Goal: Task Accomplishment & Management: Complete application form

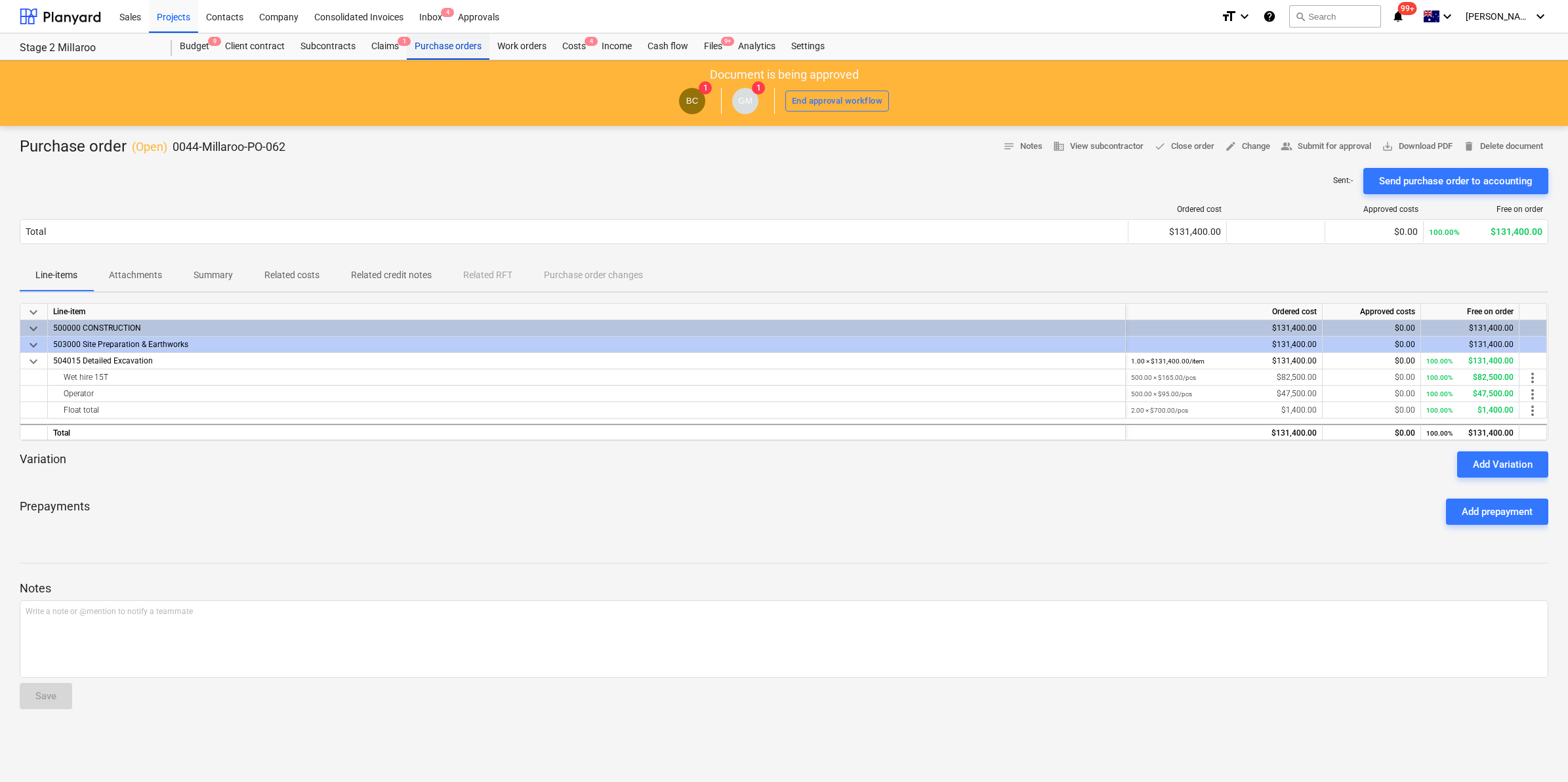
click at [443, 43] on div "Purchase orders" at bounding box center [448, 46] width 83 height 26
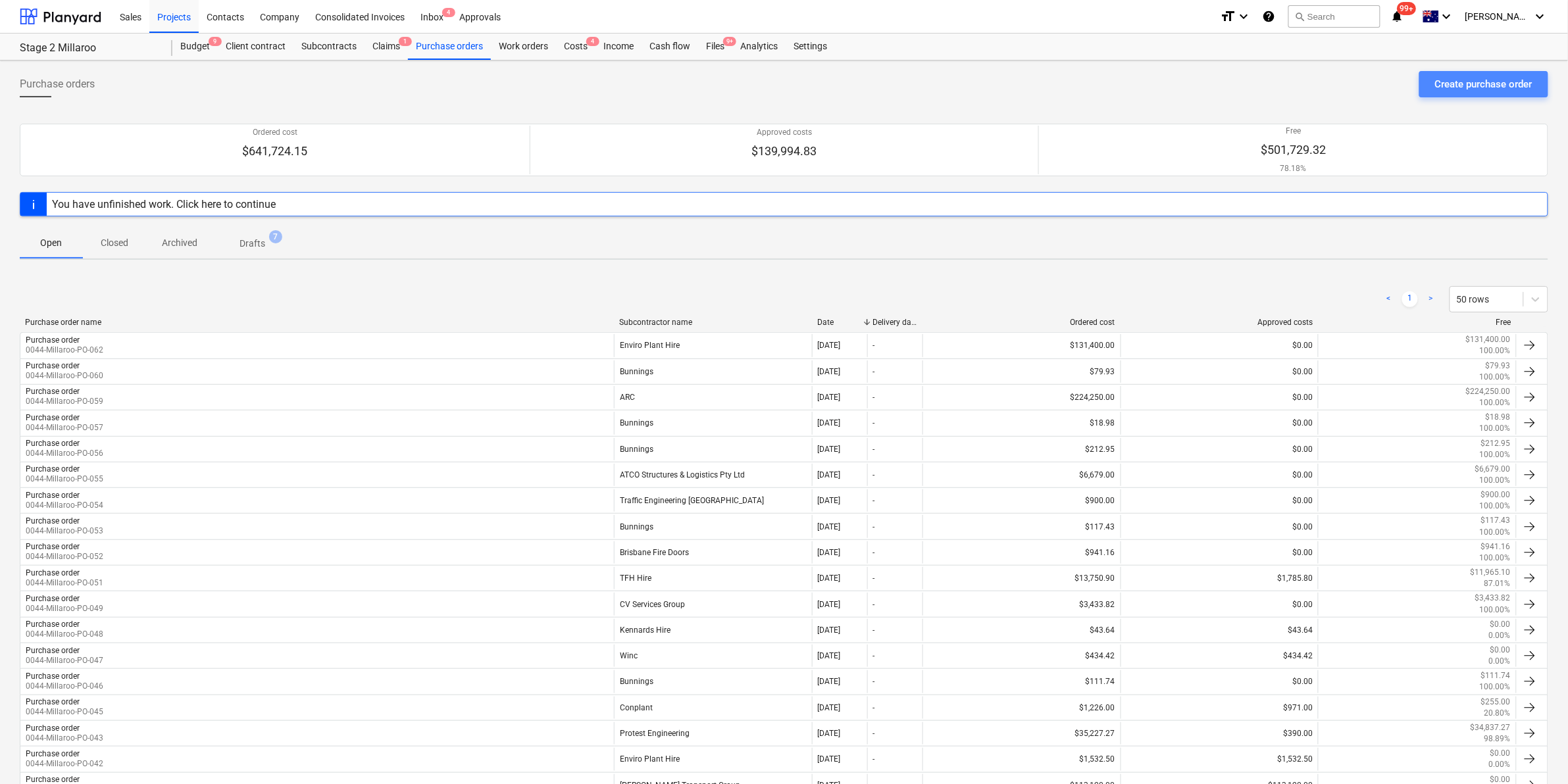
click at [1480, 86] on div "Create purchase order" at bounding box center [1484, 84] width 97 height 17
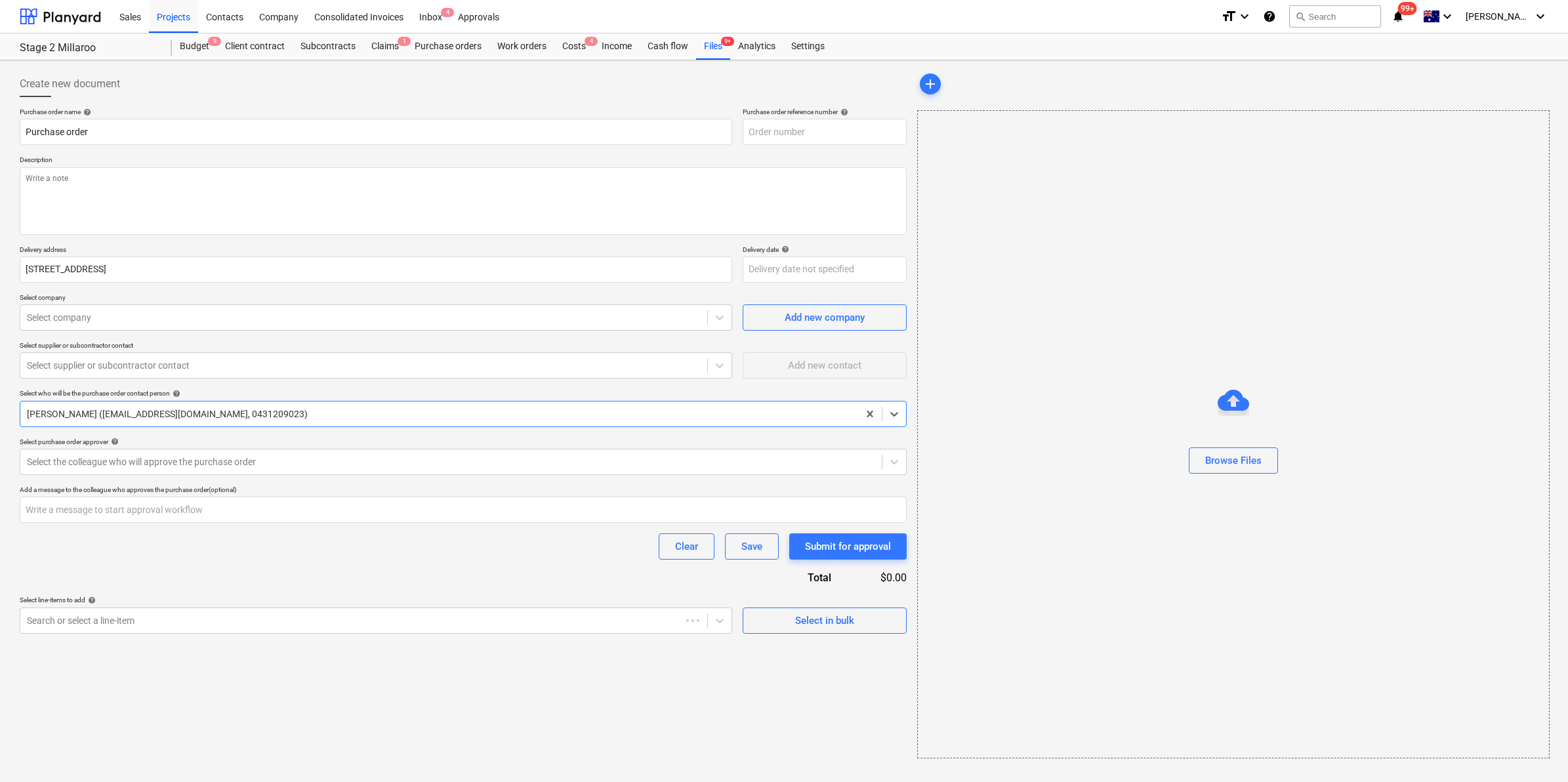
type textarea "x"
type input "0044-Millaroo-PO-063"
click at [550, 126] on input "Purchase order" at bounding box center [376, 131] width 713 height 26
click at [487, 128] on input "Purchase order" at bounding box center [376, 131] width 713 height 26
click at [496, 74] on div "Create new document" at bounding box center [463, 83] width 887 height 26
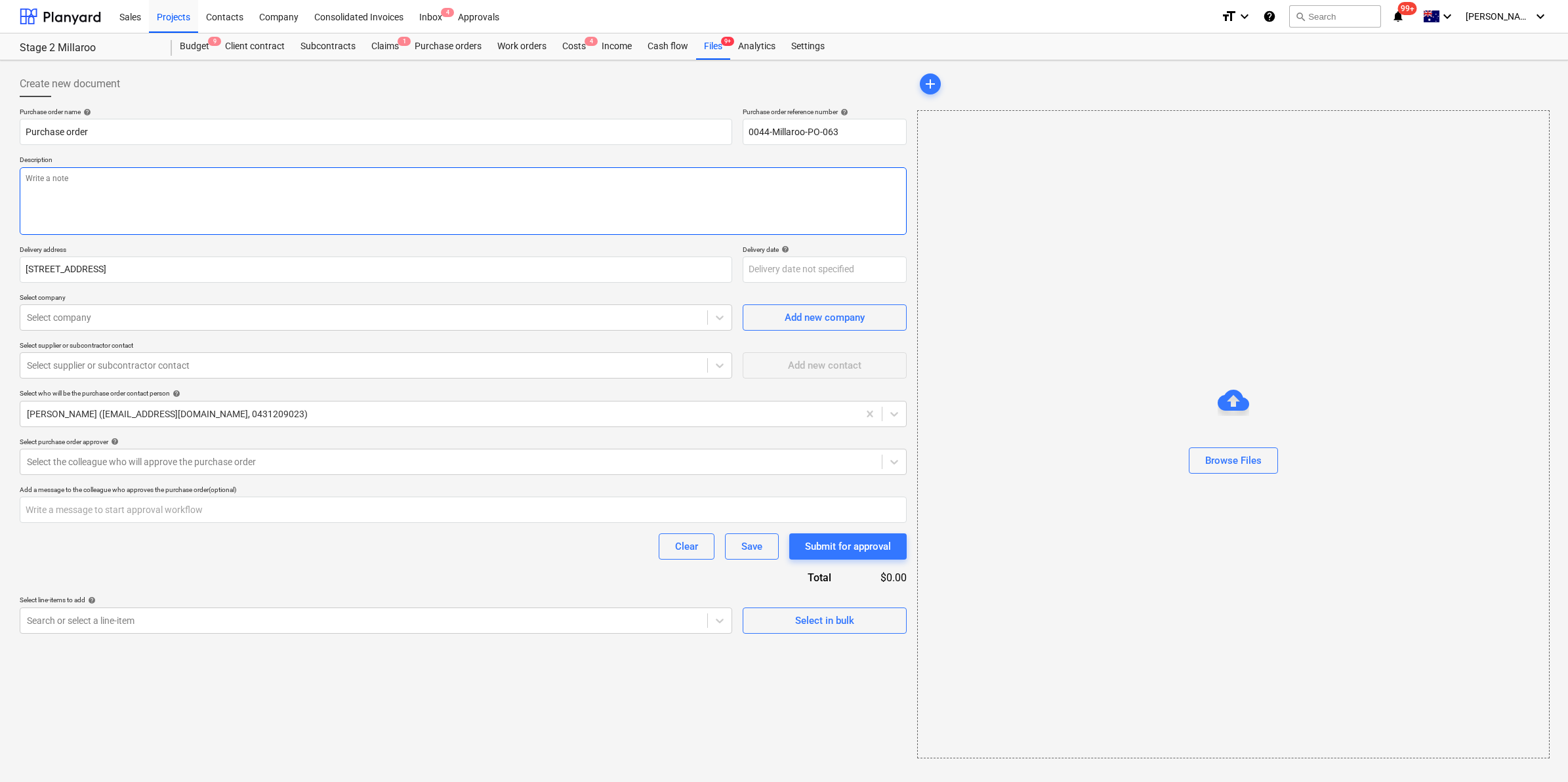
drag, startPoint x: 326, startPoint y: 192, endPoint x: 339, endPoint y: 177, distance: 19.8
click at [326, 192] on textarea at bounding box center [463, 201] width 887 height 67
click at [635, 106] on div at bounding box center [463, 102] width 887 height 11
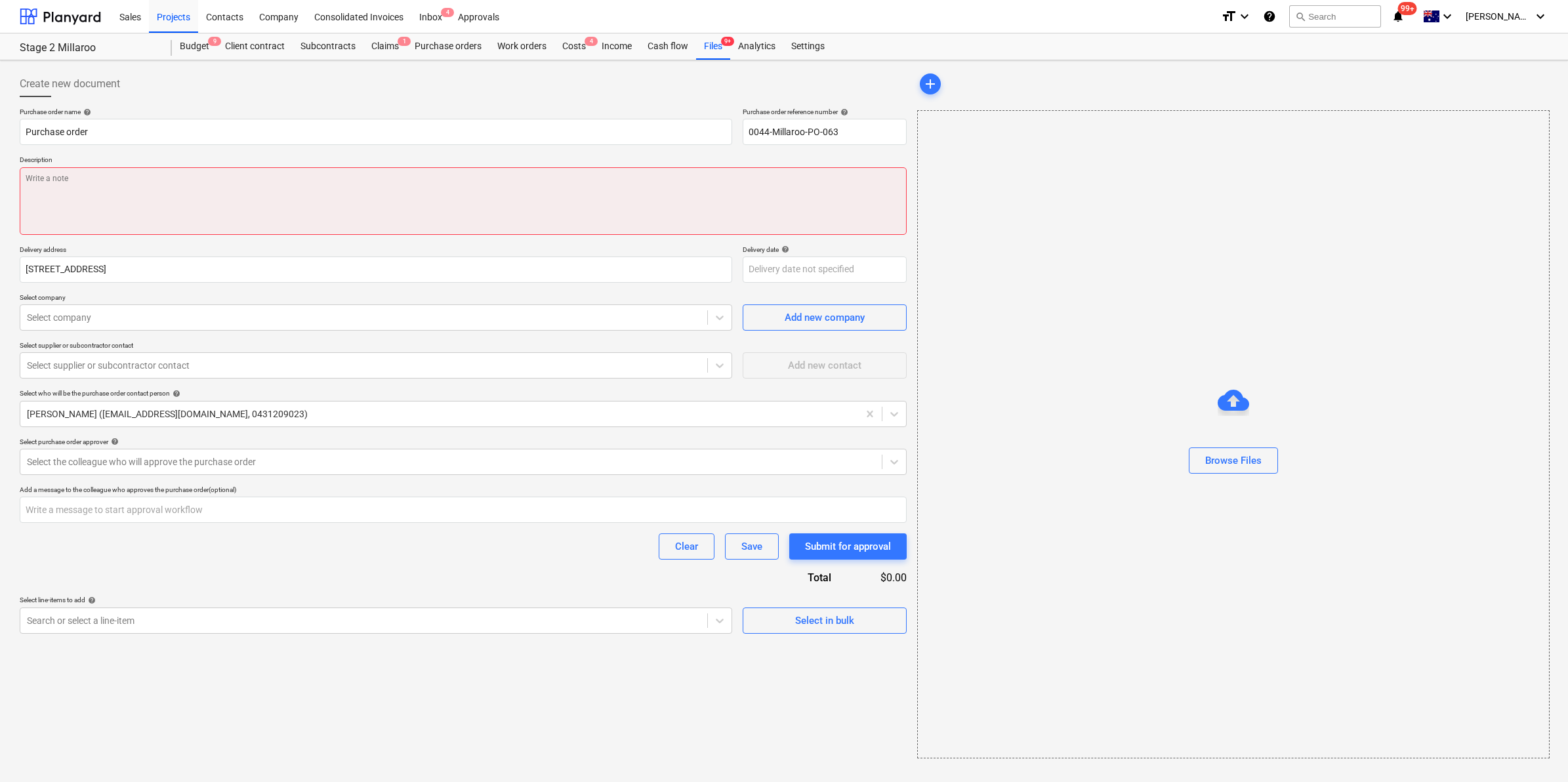
click at [199, 192] on textarea at bounding box center [463, 201] width 887 height 67
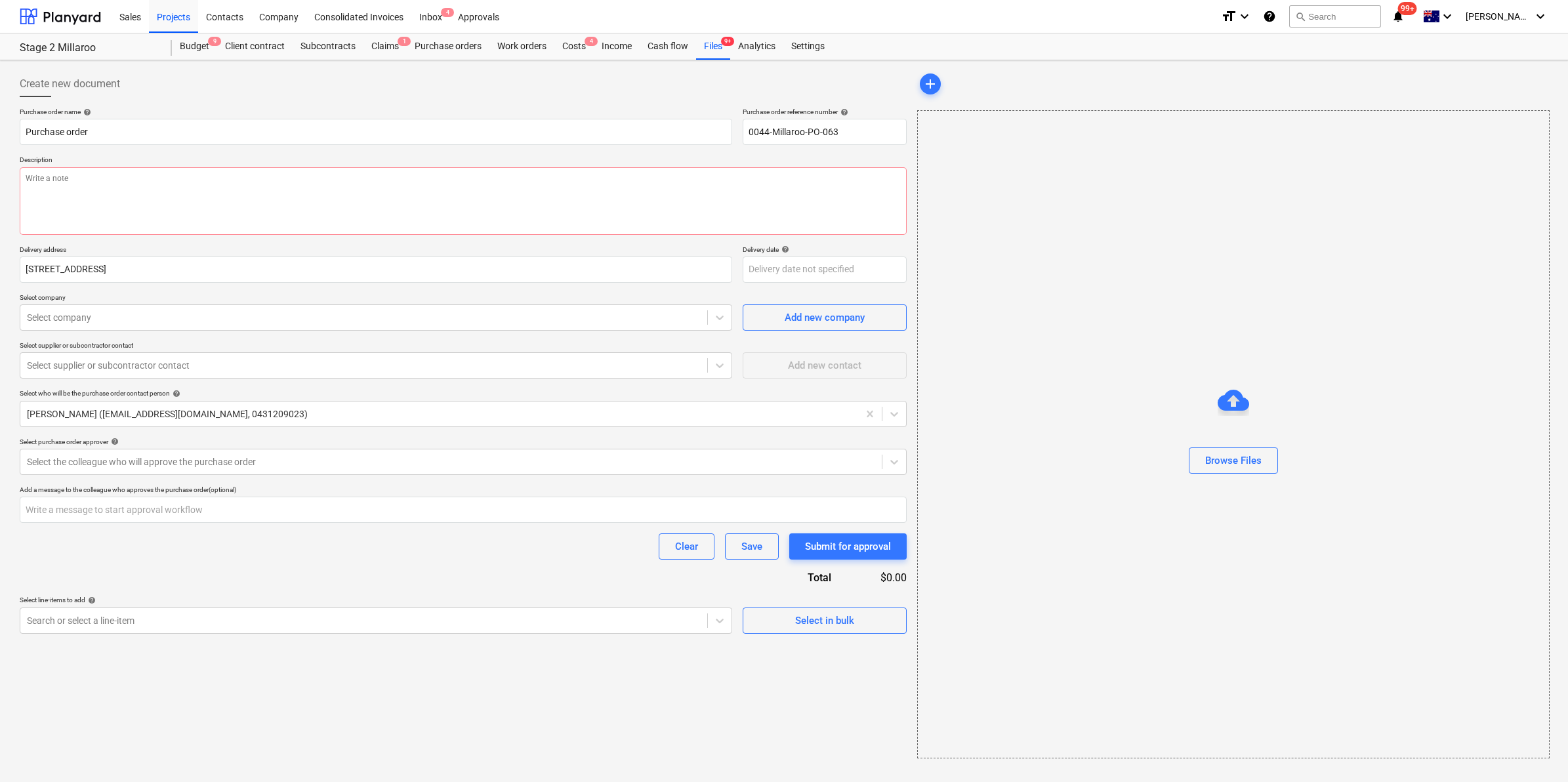
click at [277, 151] on div "Purchase order name help Purchase order Purchase order reference number help 00…" at bounding box center [463, 371] width 887 height 526
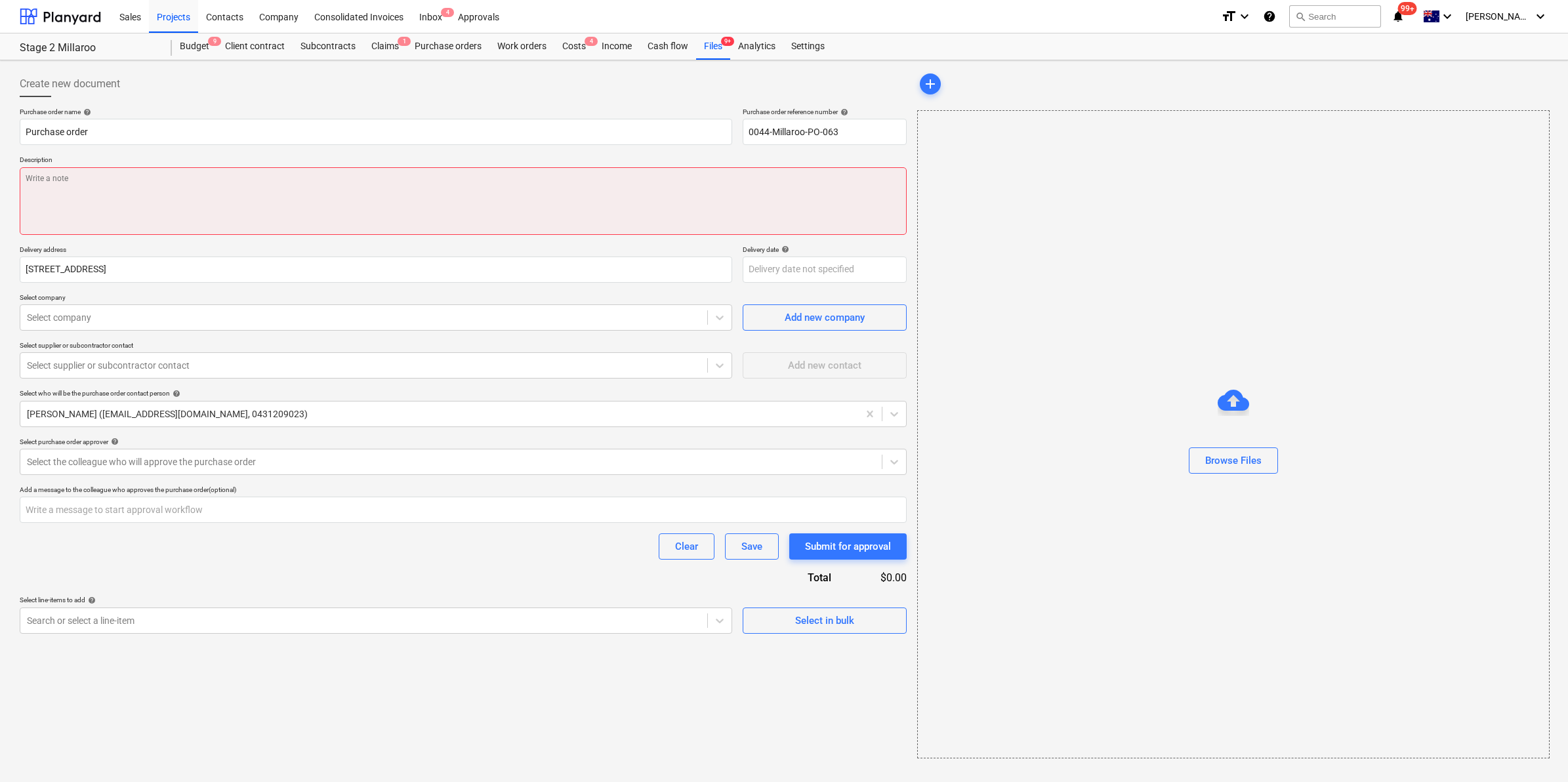
click at [215, 187] on textarea at bounding box center [463, 201] width 887 height 67
type textarea "x"
type textarea "C"
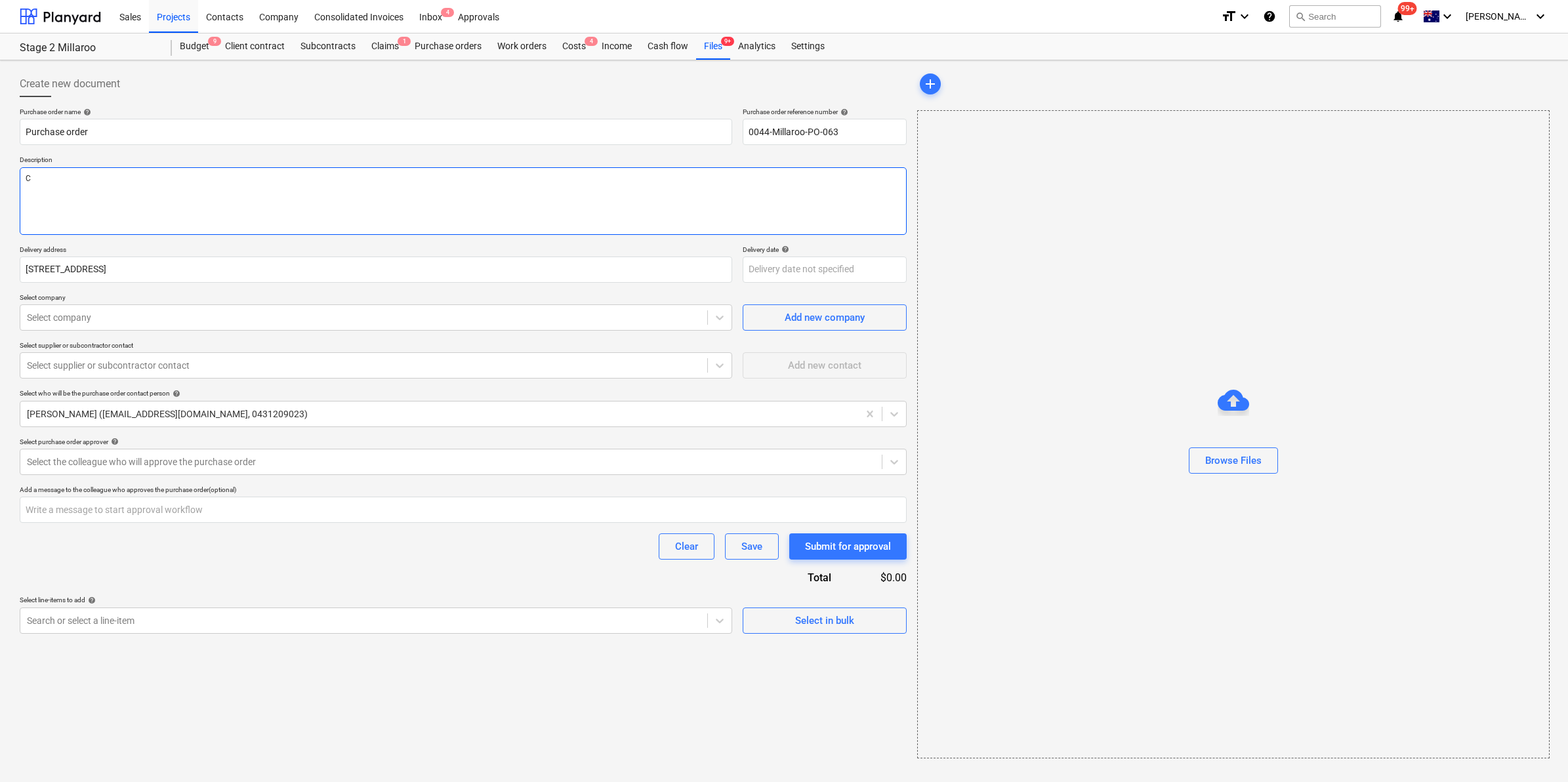
type textarea "x"
type textarea "Co"
type textarea "x"
type textarea "Con"
type textarea "x"
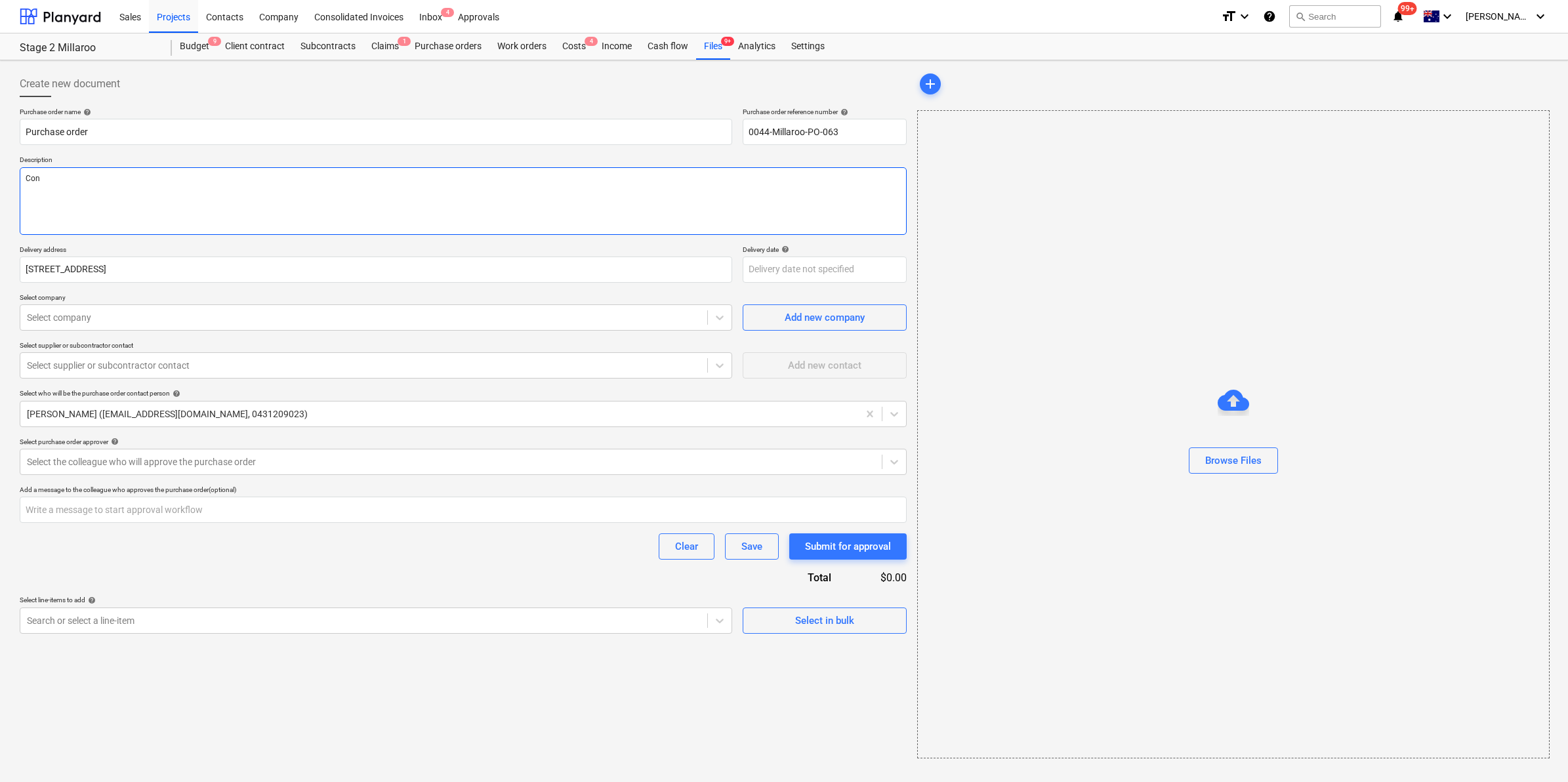
type textarea "Conc"
type textarea "x"
type textarea "Concr"
type textarea "x"
type textarea "Concre"
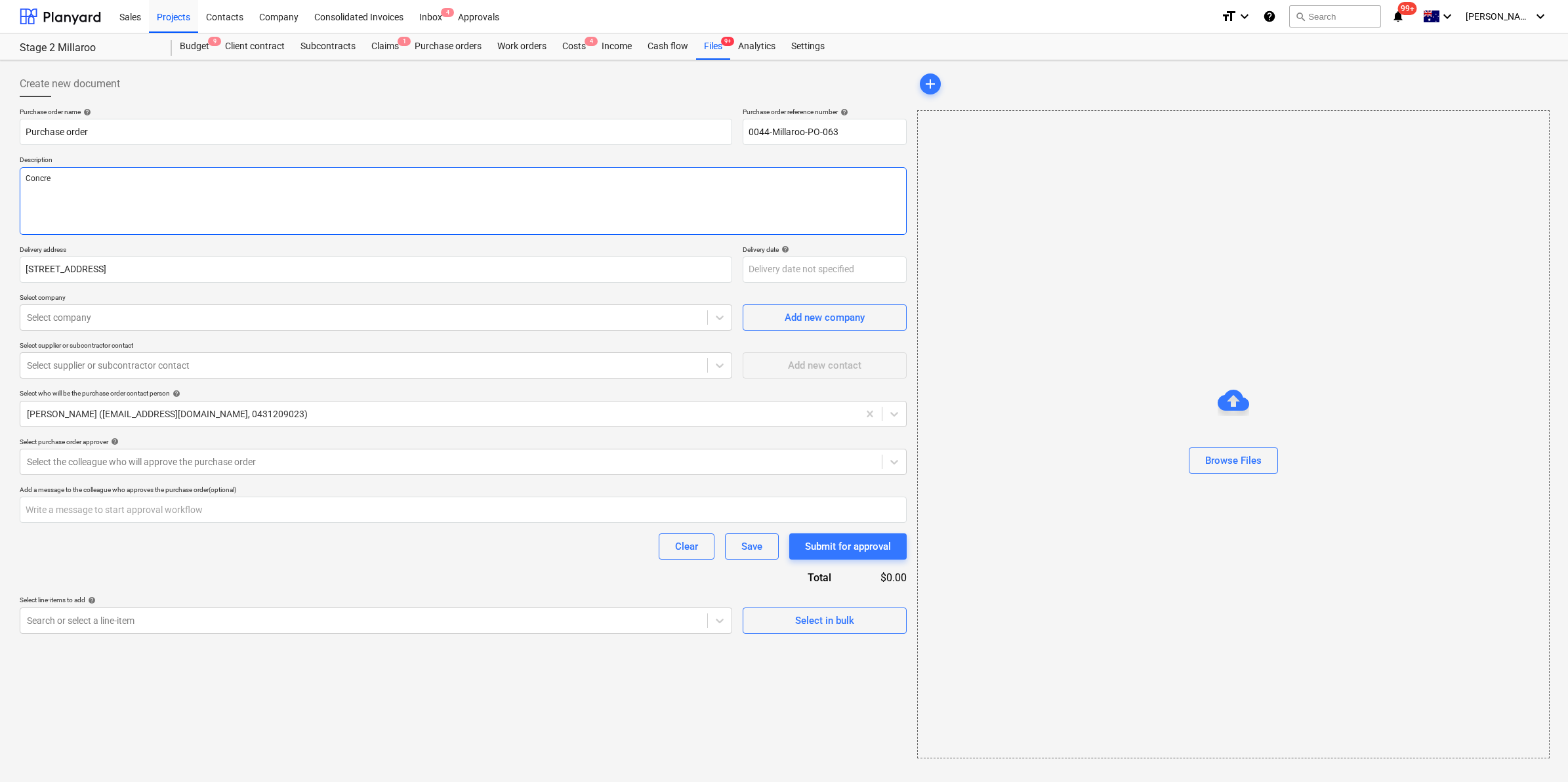
type textarea "x"
type textarea "Concret"
type textarea "x"
type textarea "Concrete"
type textarea "x"
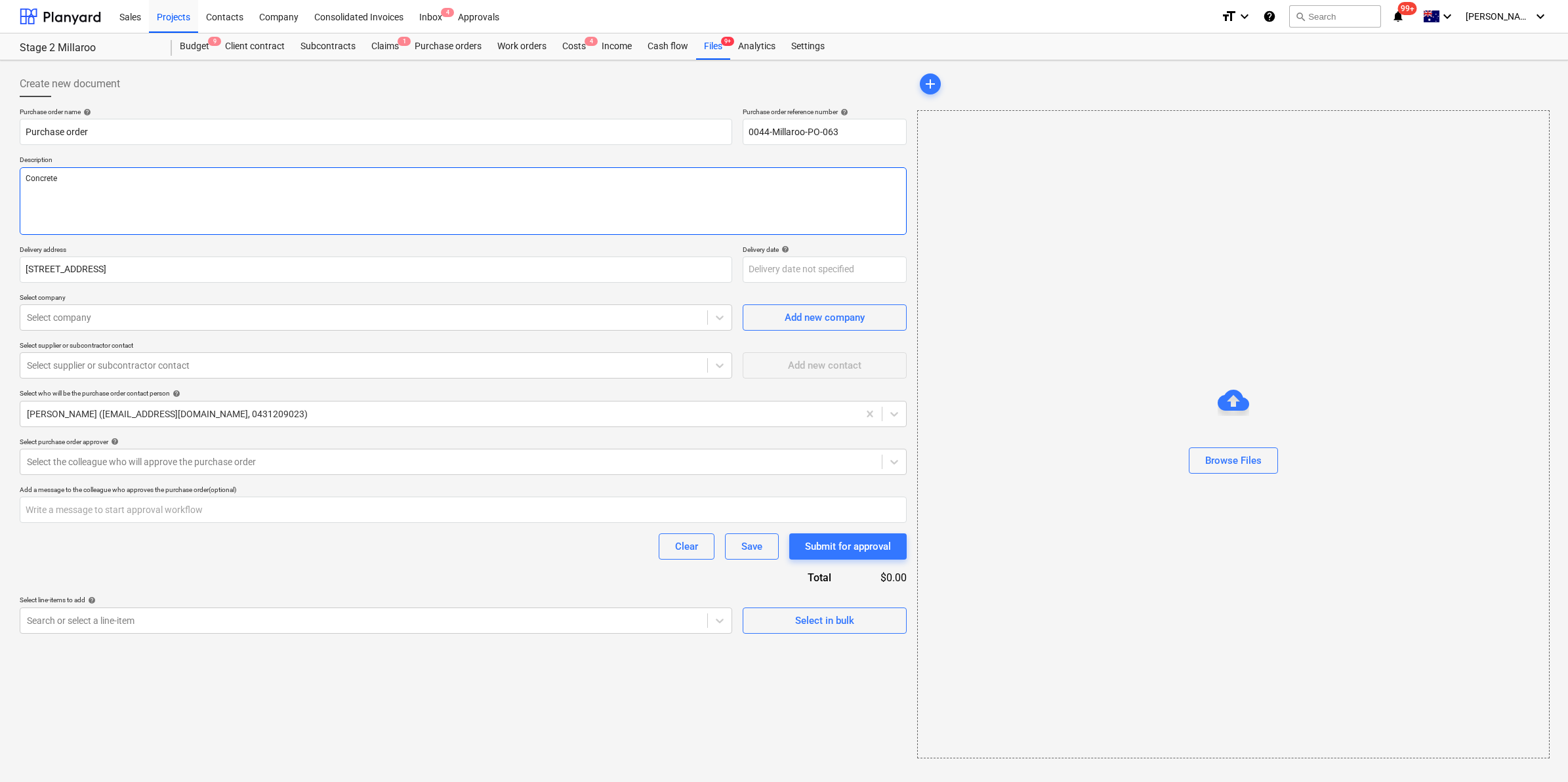
type textarea "Concrete"
type textarea "x"
type textarea "Concrete f"
type textarea "x"
type textarea "Concrete fo"
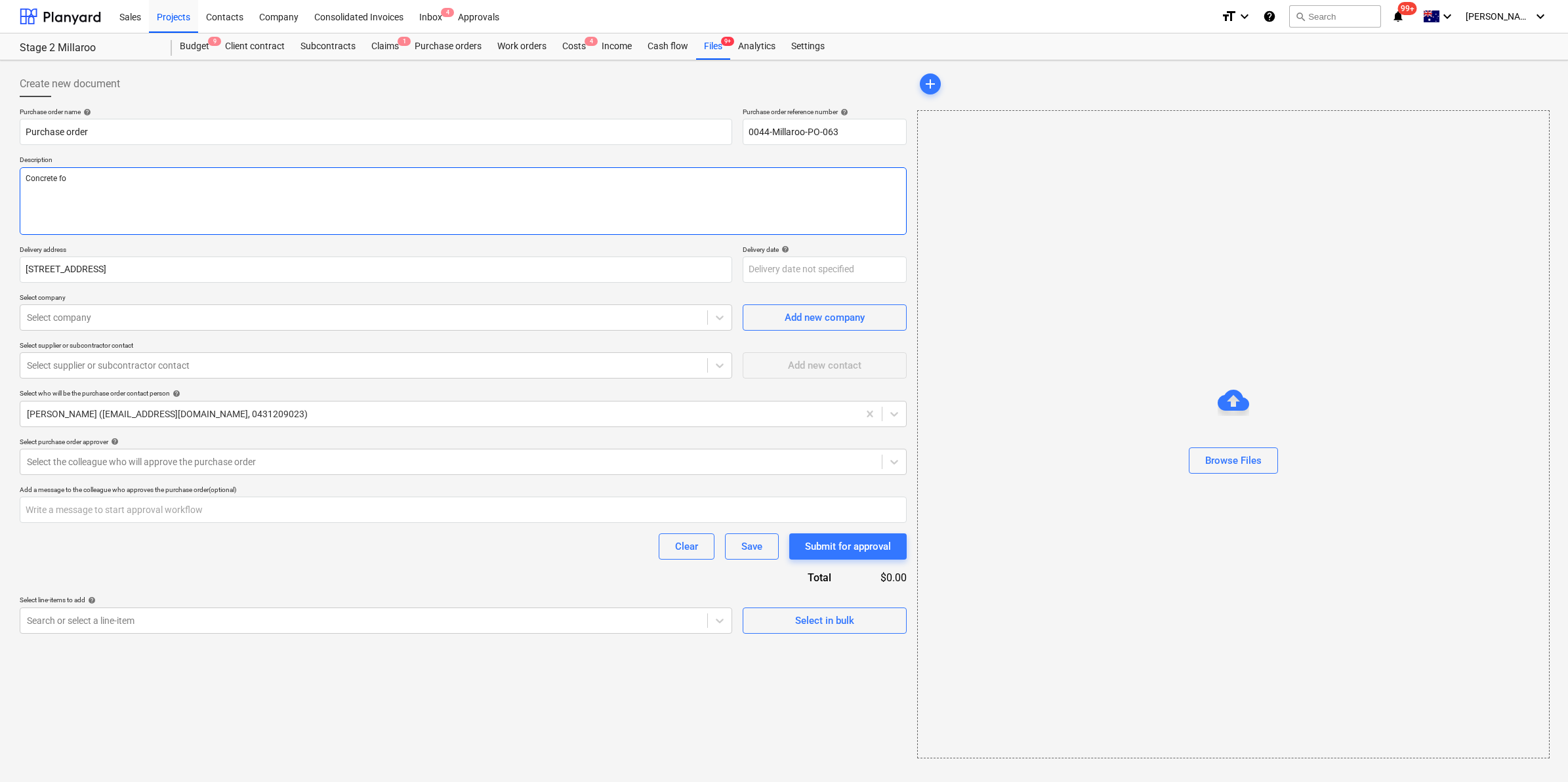
type textarea "x"
type textarea "Concrete foo"
type textarea "x"
type textarea "Concrete foot"
type textarea "x"
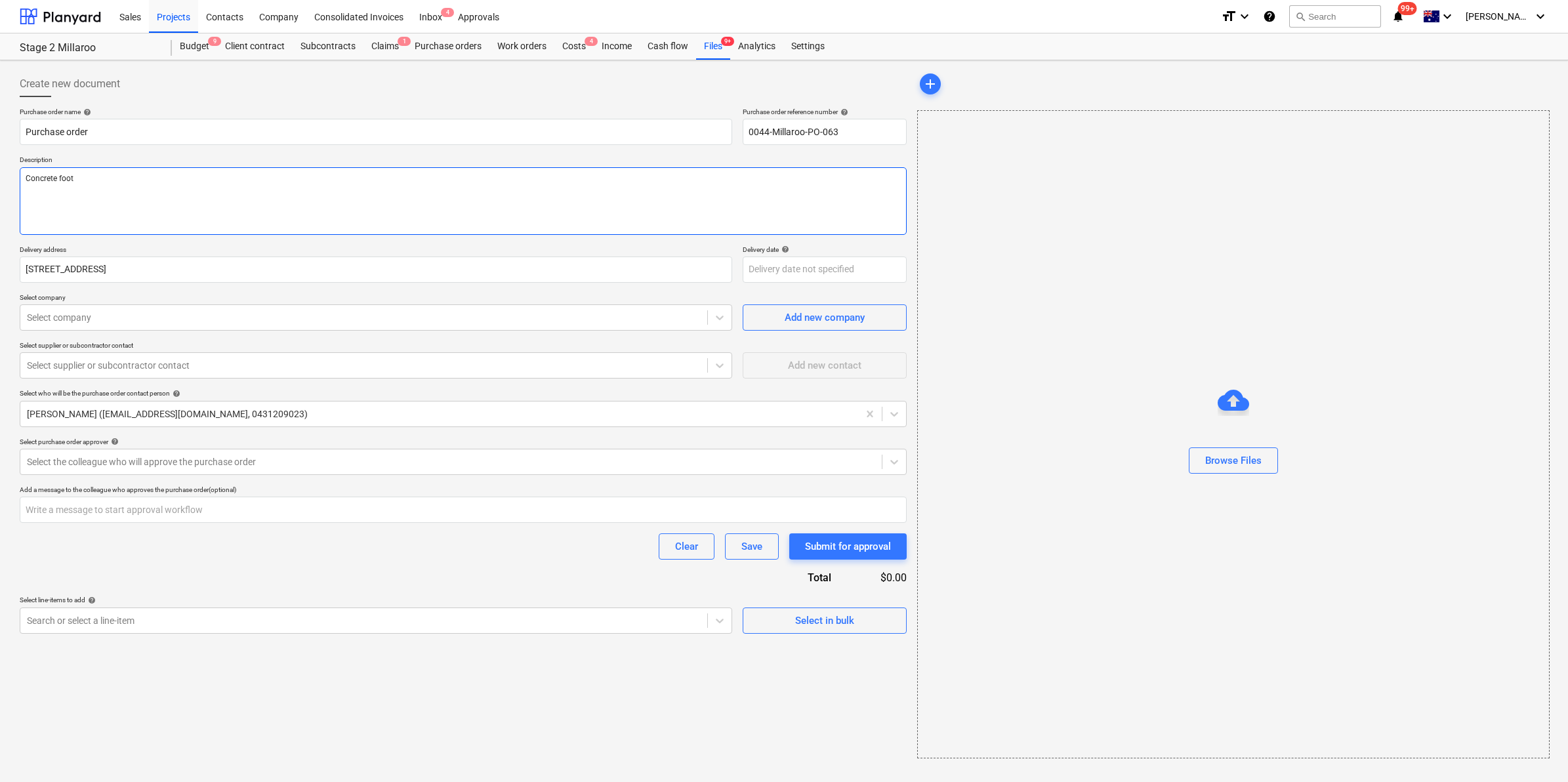
type textarea "Concrete footi"
type textarea "x"
type textarea "Concrete footing"
type textarea "x"
type textarea "Concrete footings"
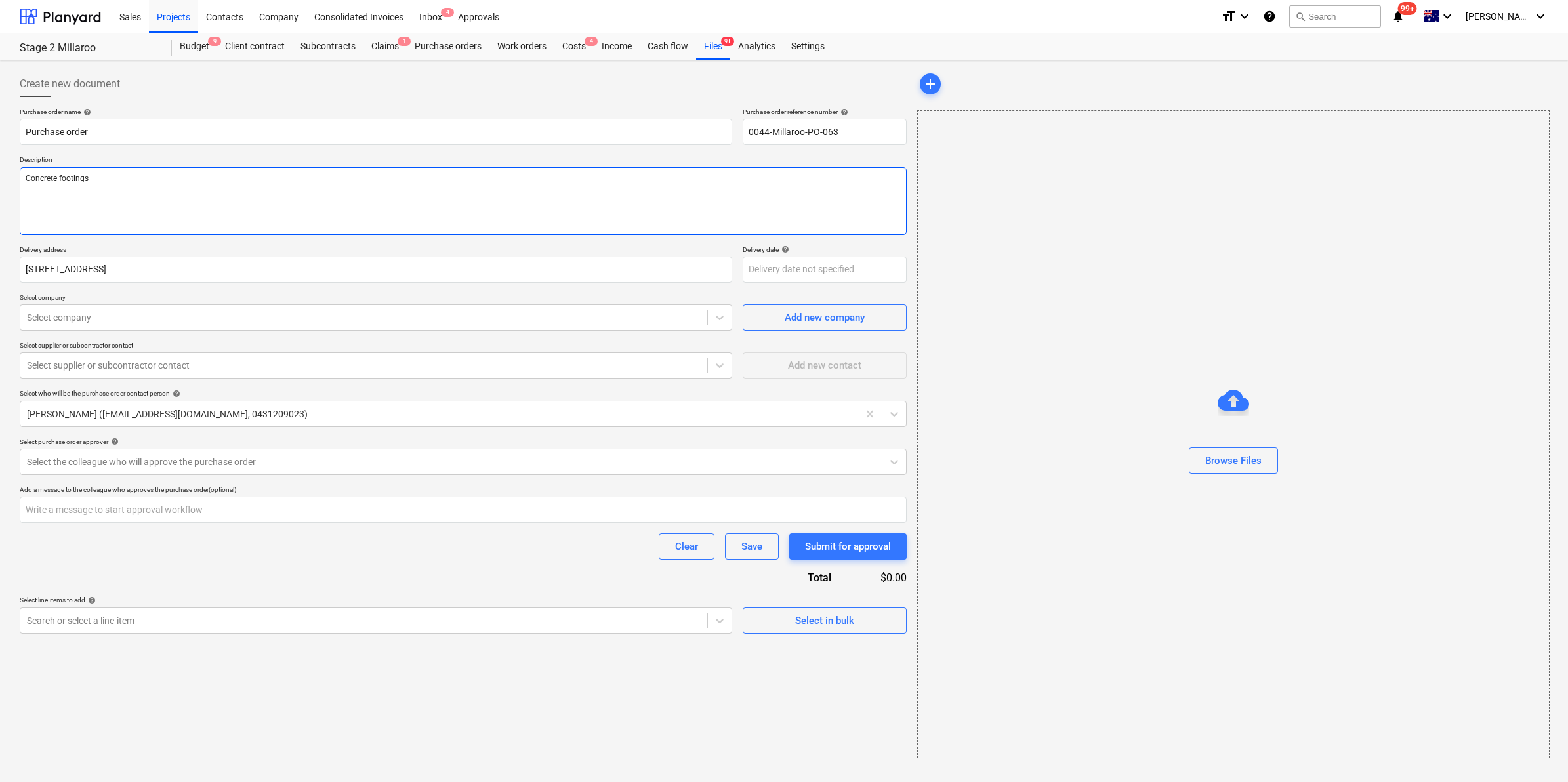
type textarea "x"
type textarea "Concrete footings"
type textarea "x"
type textarea "Concrete footings 2"
type textarea "x"
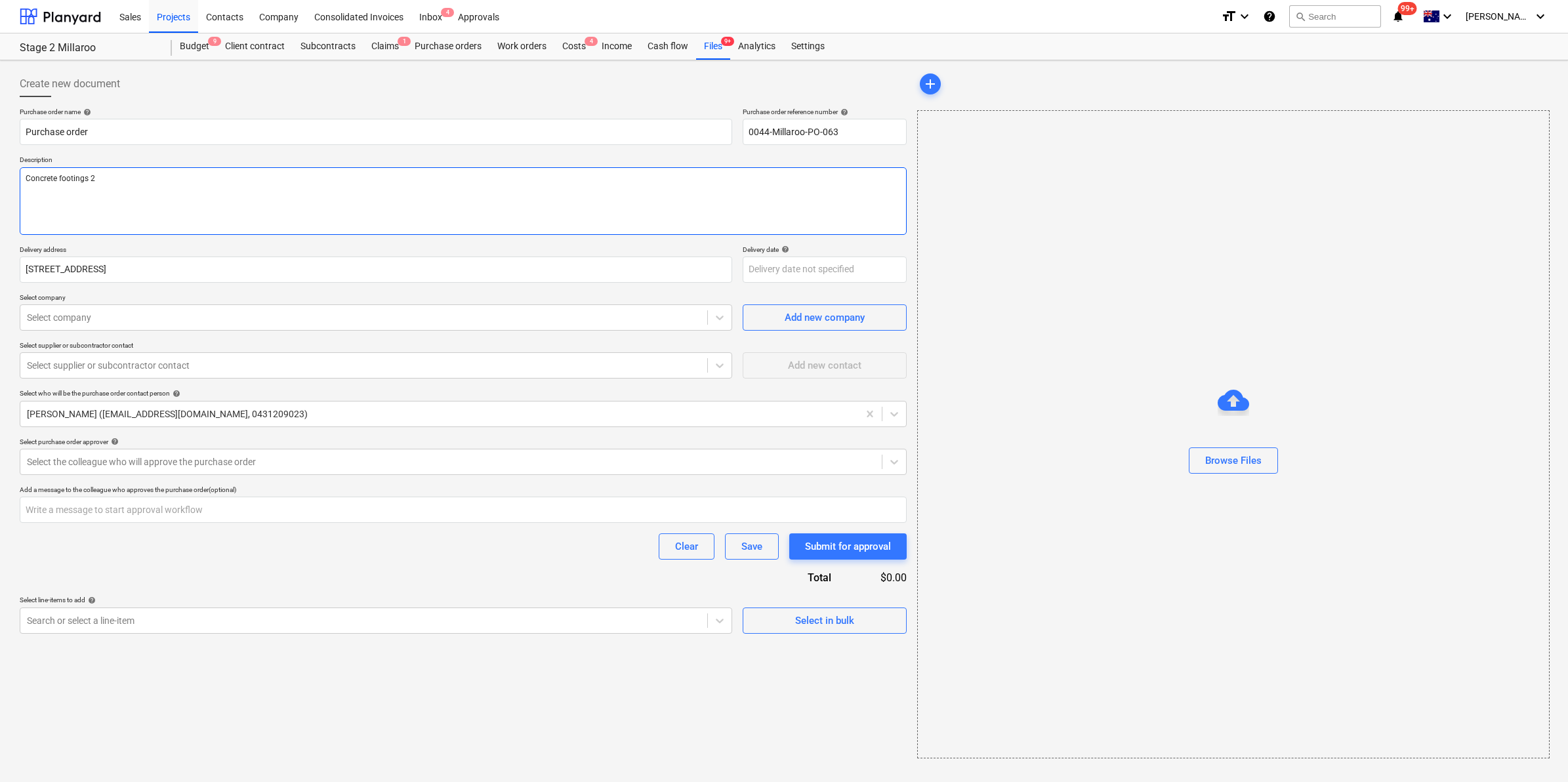
type textarea "Concrete footings 22"
type textarea "x"
type textarea "Concrete footings 22-"
type textarea "x"
type textarea "Concrete footings 22-2"
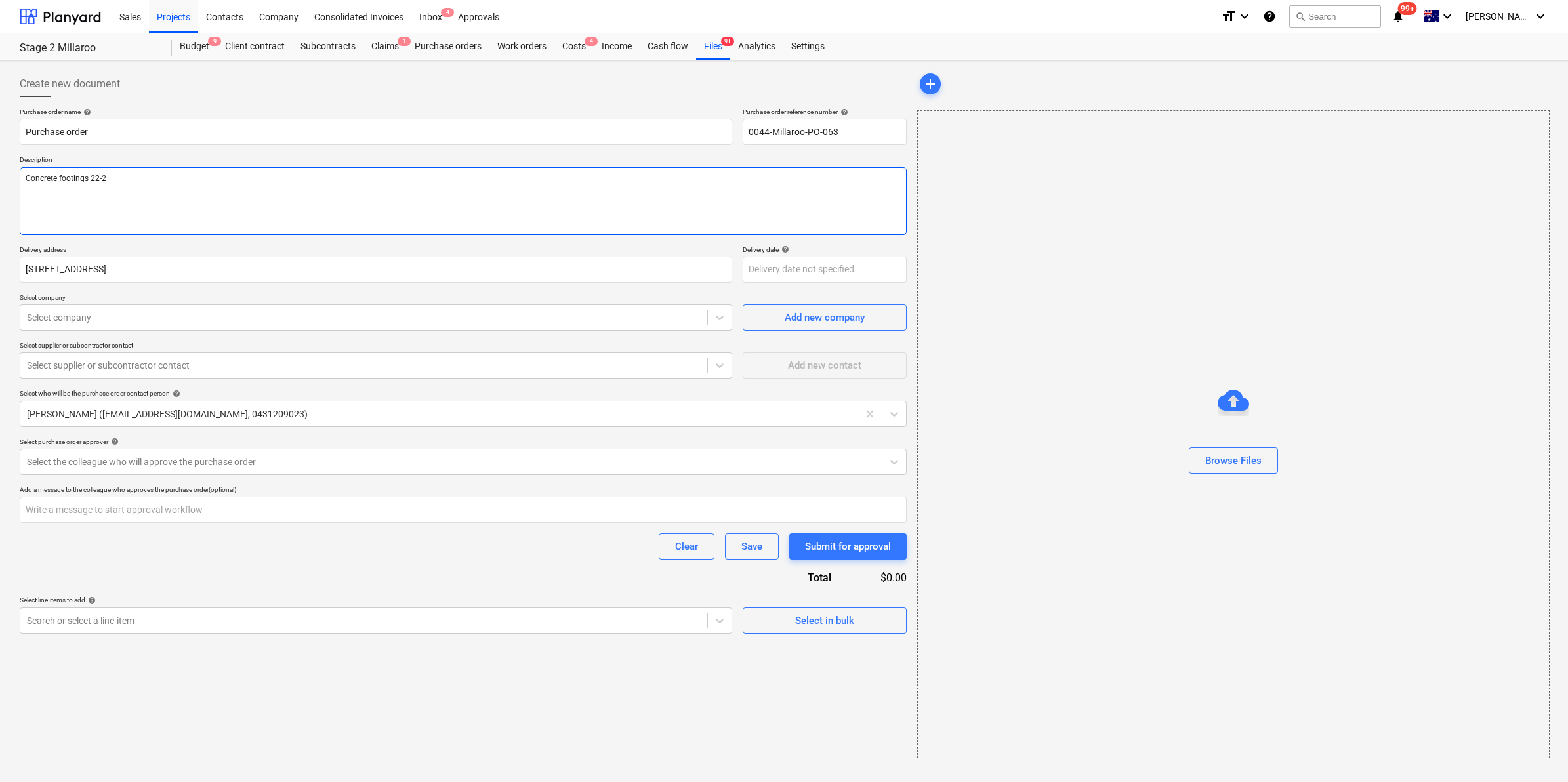
type textarea "x"
type textarea "Concrete footings 22-25"
type textarea "x"
click at [171, 319] on div at bounding box center [363, 318] width 674 height 13
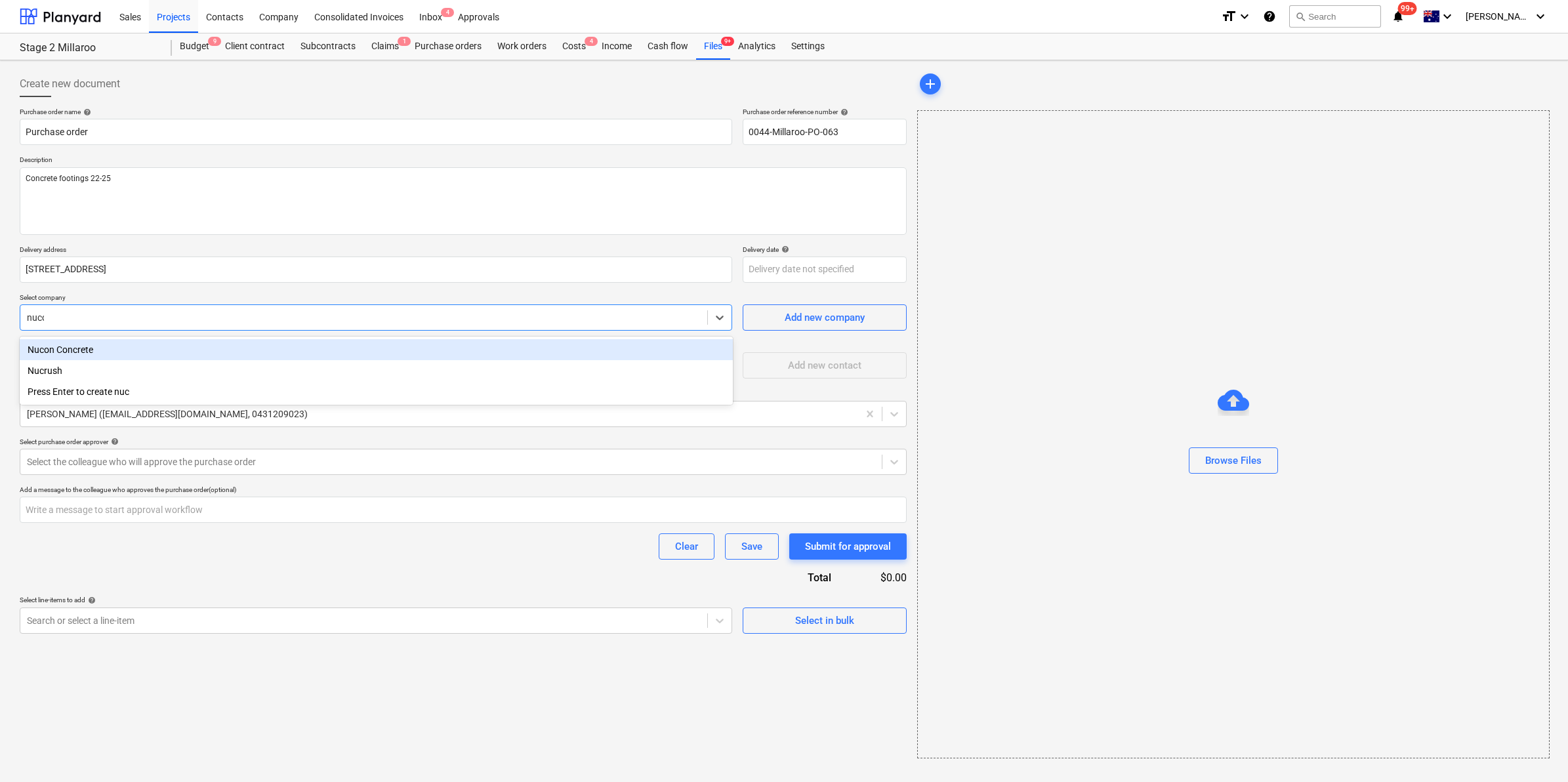
type input "nucon"
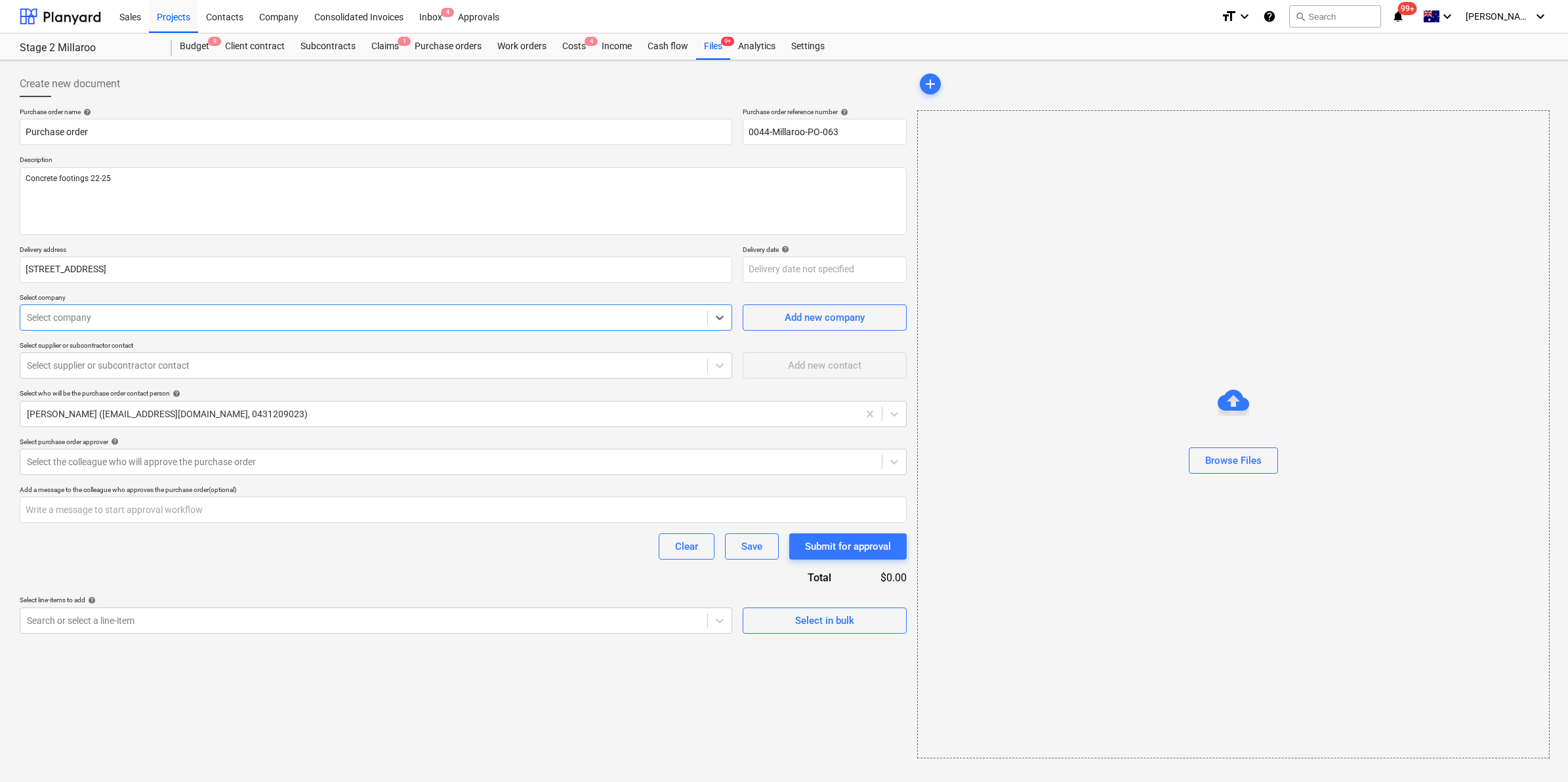
type textarea "x"
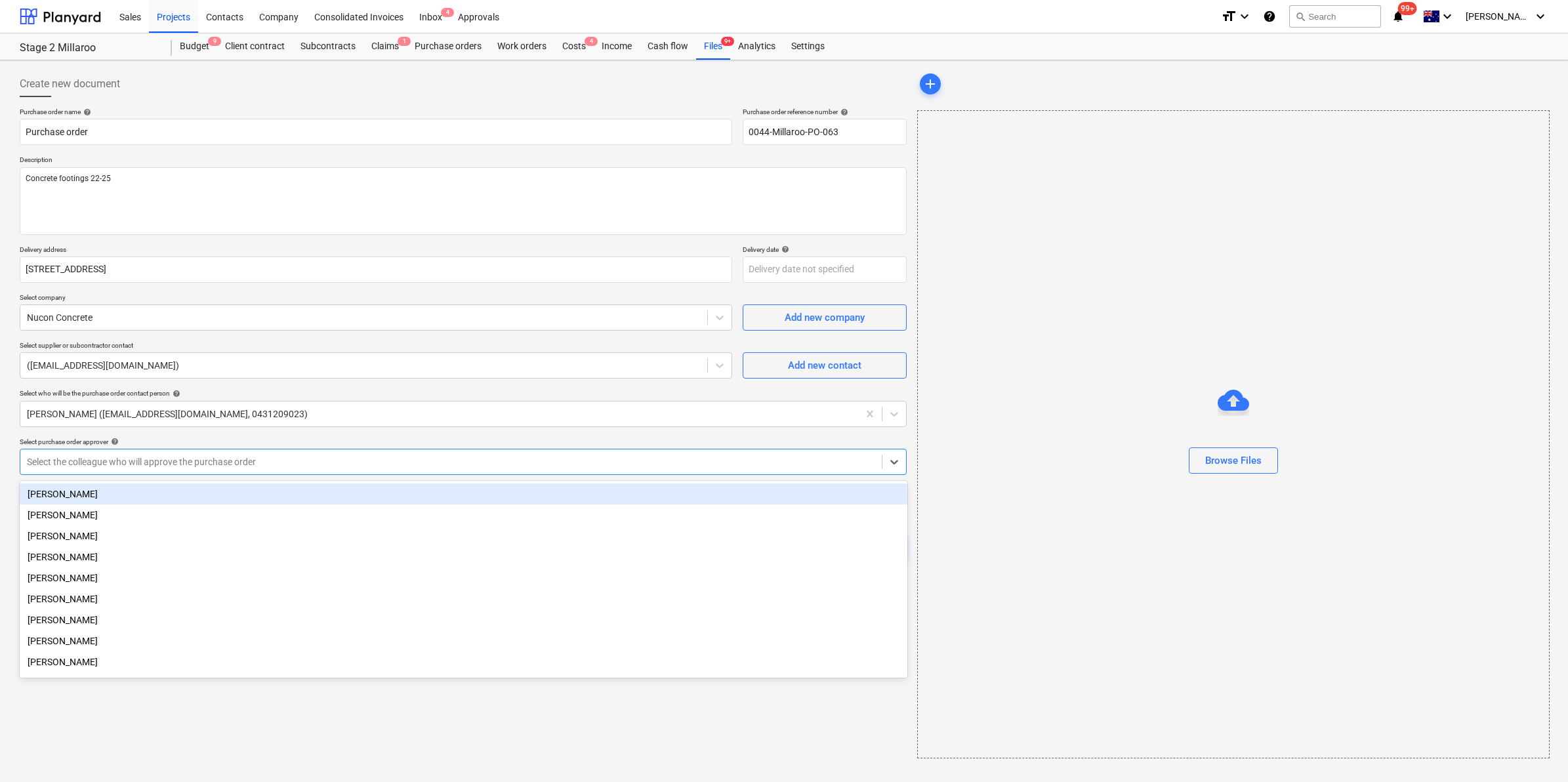
click at [119, 453] on div "Select the colleague who will approve the purchase order" at bounding box center [451, 462] width 861 height 18
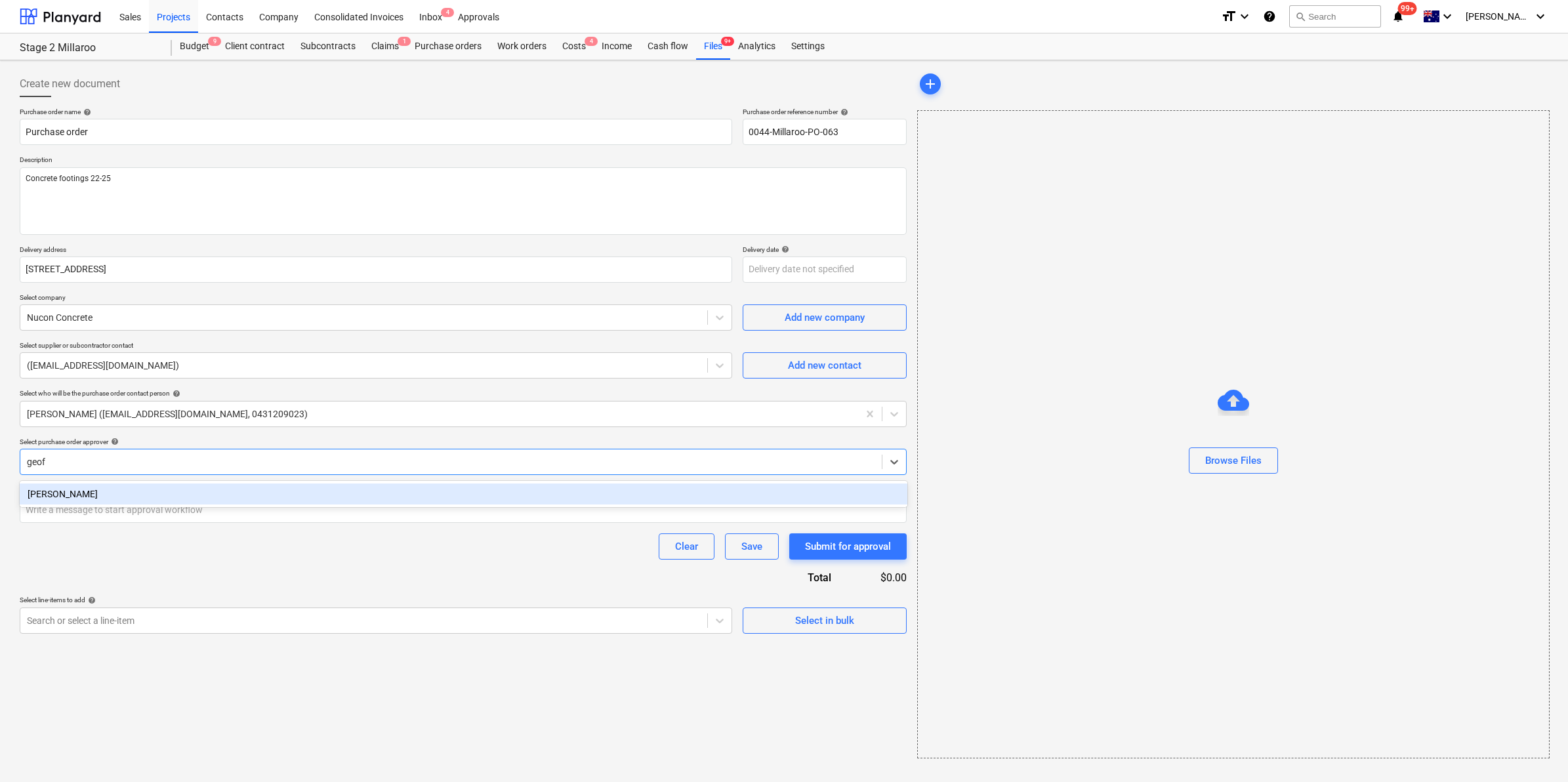
type input "[PERSON_NAME]"
type textarea "x"
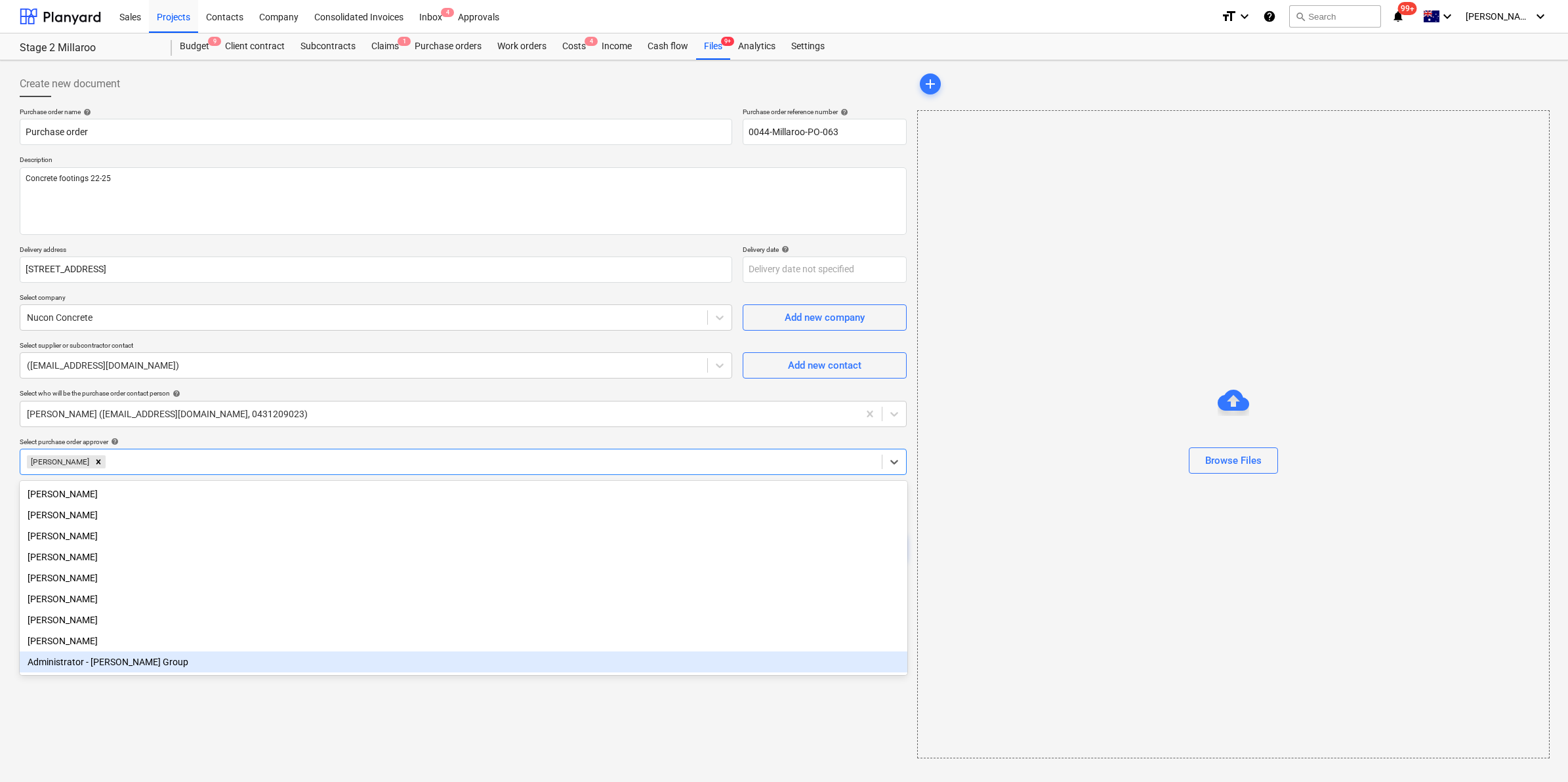
click at [185, 703] on div "Create new document Purchase order name help Purchase order Purchase order refe…" at bounding box center [463, 415] width 898 height 698
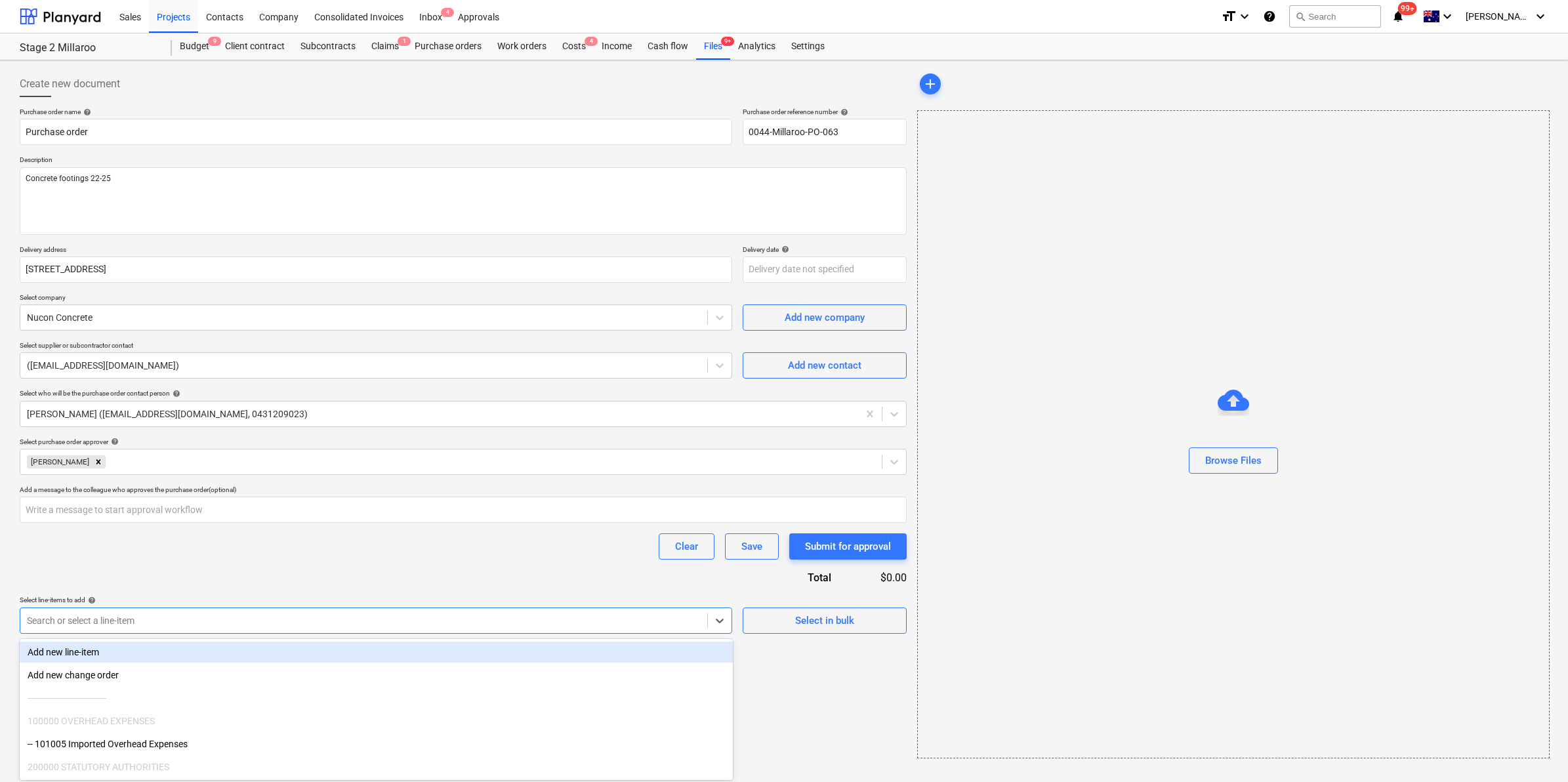
click at [152, 616] on div at bounding box center [363, 621] width 674 height 13
type input "concre"
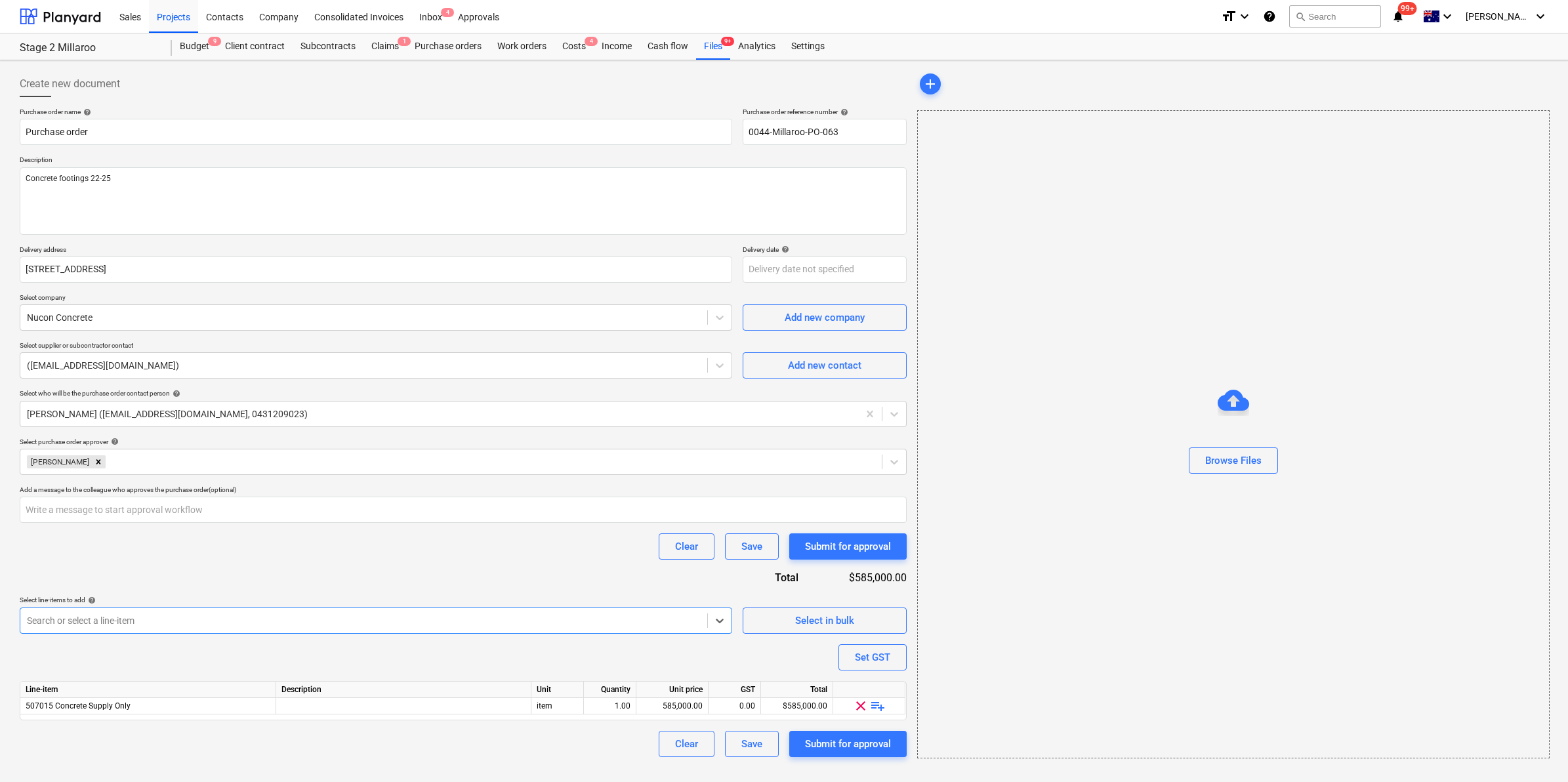
type textarea "x"
click at [512, 543] on div "Clear Save Submit for approval" at bounding box center [463, 546] width 887 height 26
type textarea "x"
